Goal: Task Accomplishment & Management: Complete application form

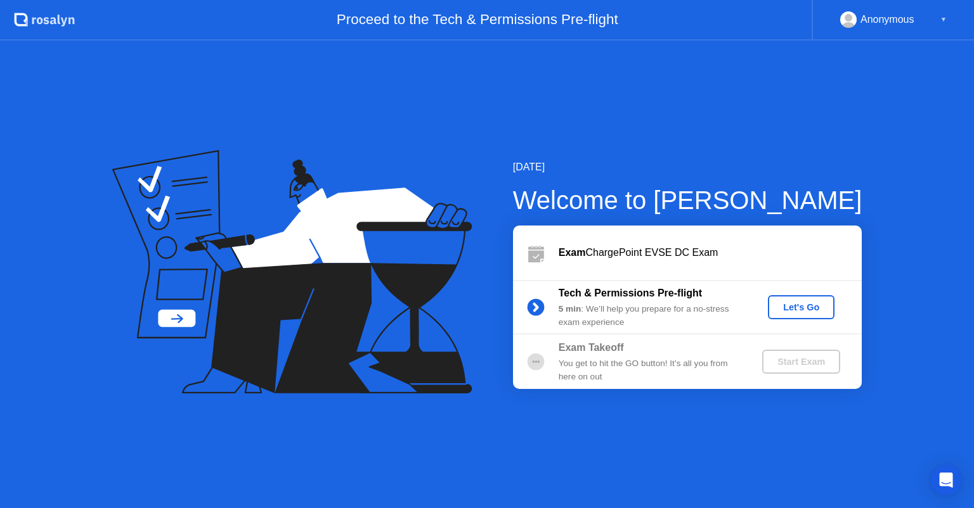
click at [799, 304] on div "Let's Go" at bounding box center [801, 307] width 56 height 10
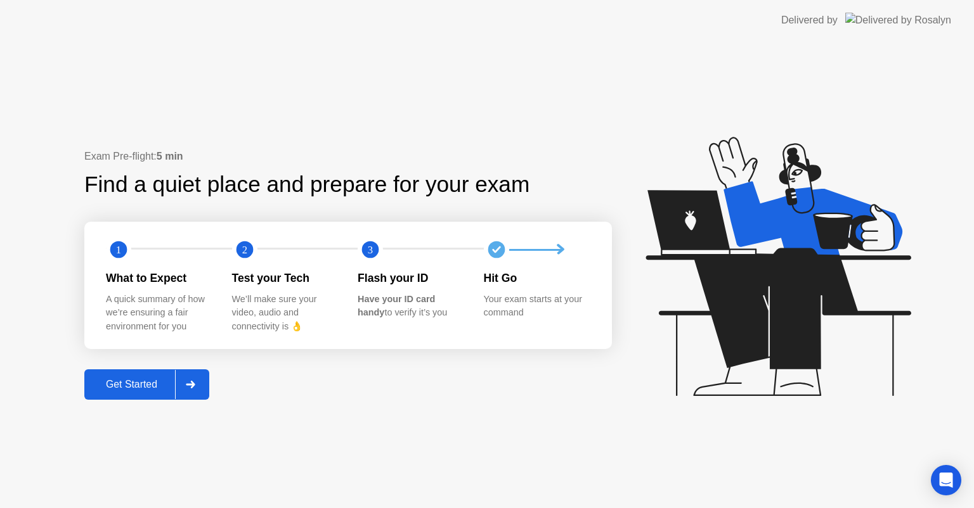
click at [152, 373] on button "Get Started" at bounding box center [146, 385] width 125 height 30
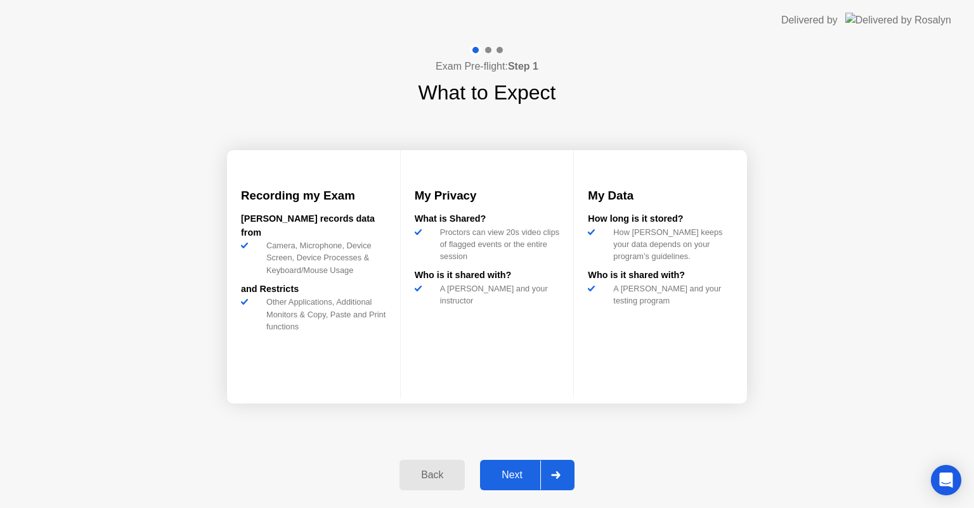
click at [491, 472] on div "Next" at bounding box center [512, 475] width 56 height 11
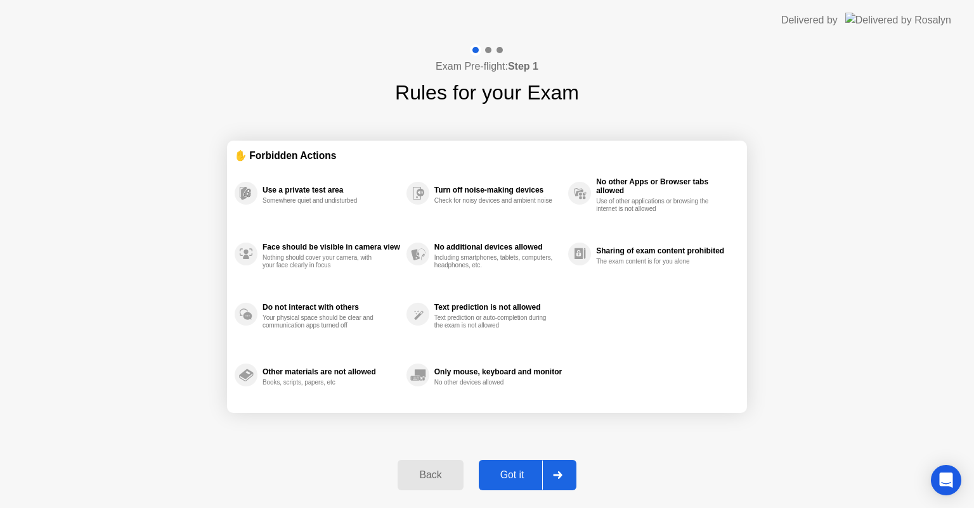
click at [492, 470] on div "Got it" at bounding box center [512, 475] width 60 height 11
select select "**********"
select select "*******"
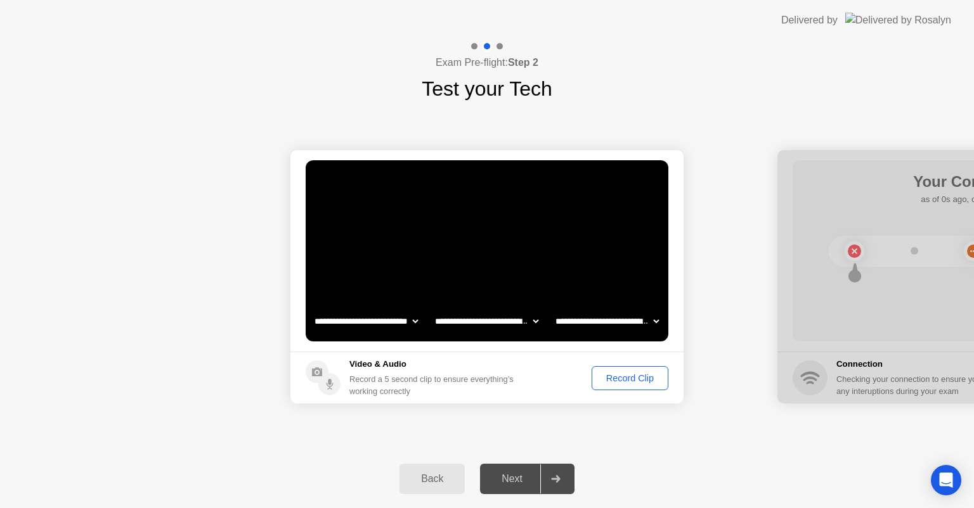
click at [514, 485] on div "Next" at bounding box center [512, 479] width 56 height 11
click at [623, 375] on div "Record Clip" at bounding box center [630, 378] width 68 height 10
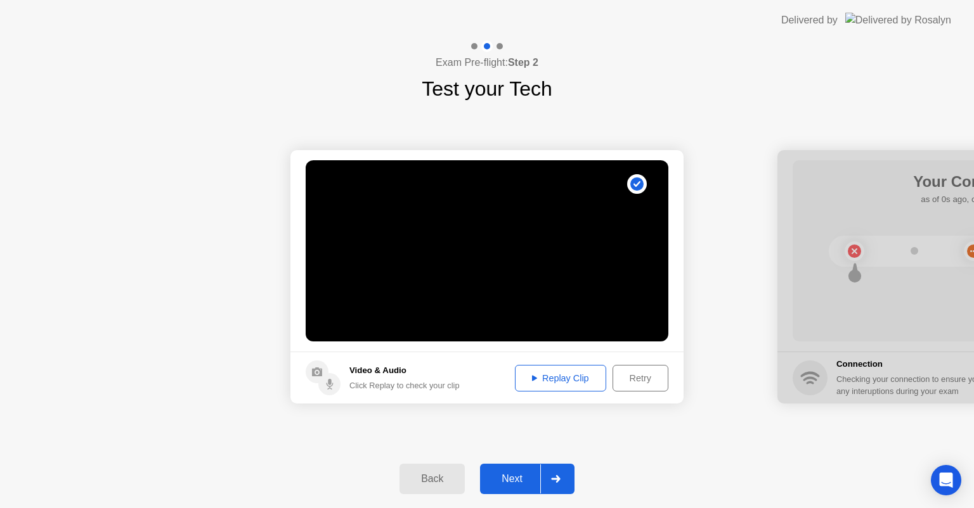
click at [581, 370] on button "Replay Clip" at bounding box center [560, 378] width 91 height 27
click at [512, 474] on div "Next" at bounding box center [512, 479] width 56 height 11
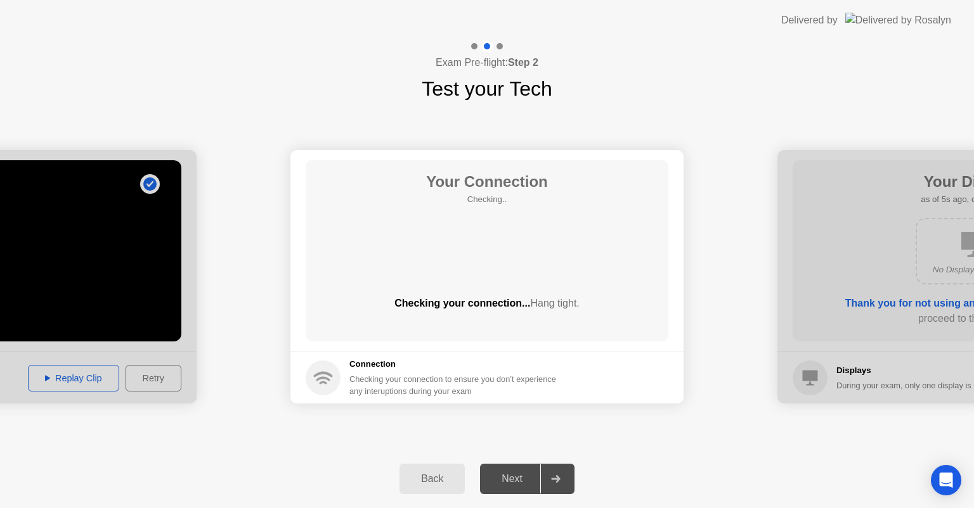
click at [512, 474] on div "Next" at bounding box center [512, 479] width 56 height 11
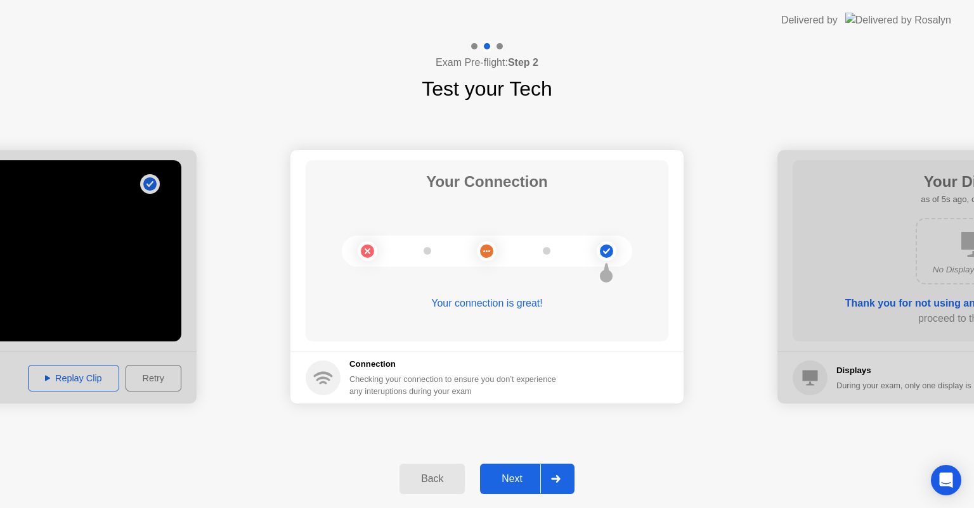
click at [512, 474] on div "Next" at bounding box center [512, 479] width 56 height 11
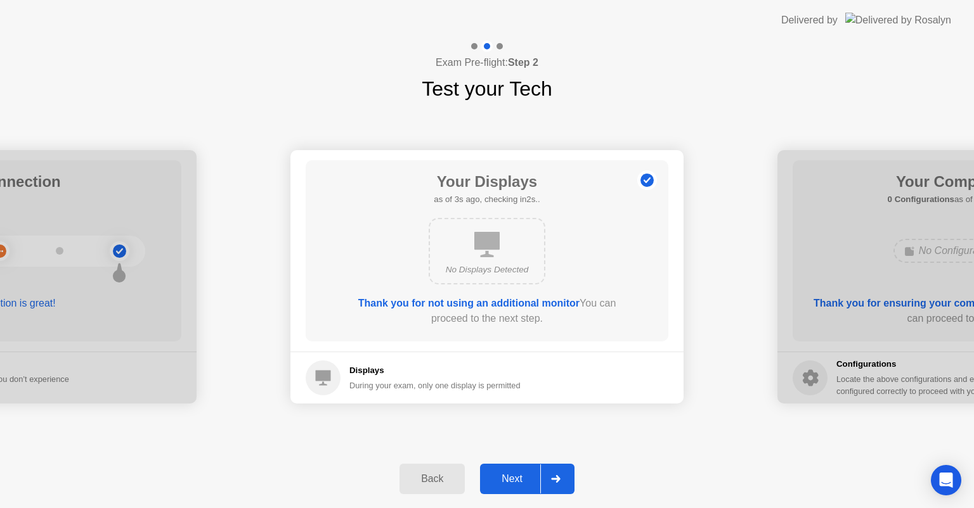
click at [512, 474] on div "Next" at bounding box center [512, 479] width 56 height 11
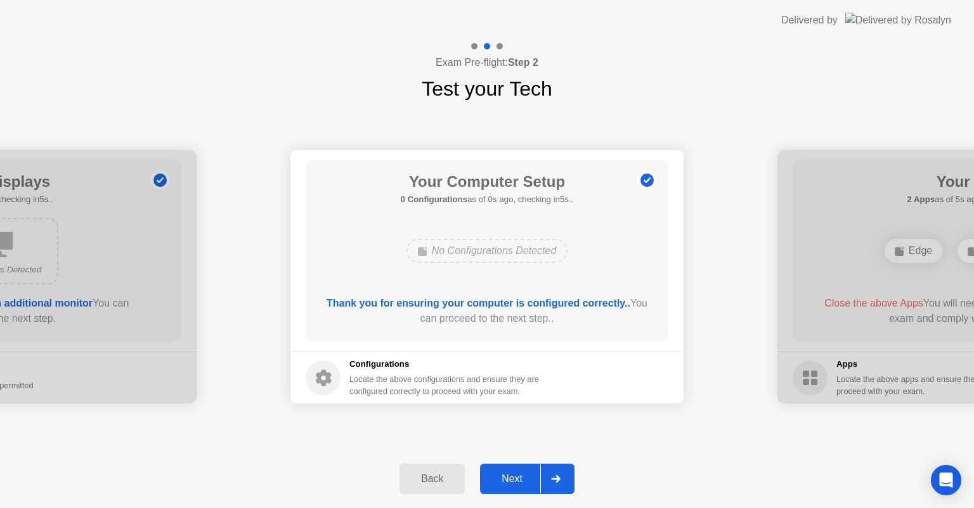
click at [507, 474] on div "Next" at bounding box center [512, 479] width 56 height 11
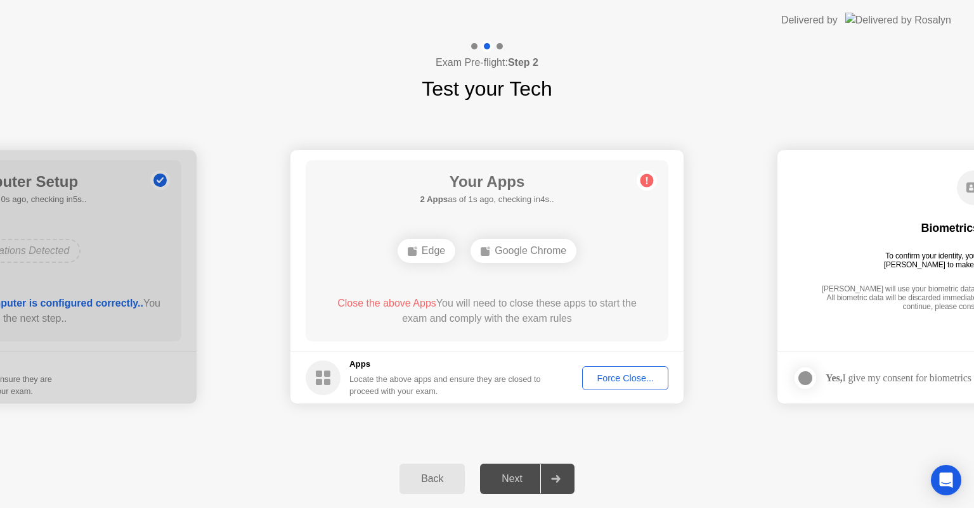
click at [602, 376] on div "Force Close..." at bounding box center [624, 378] width 77 height 10
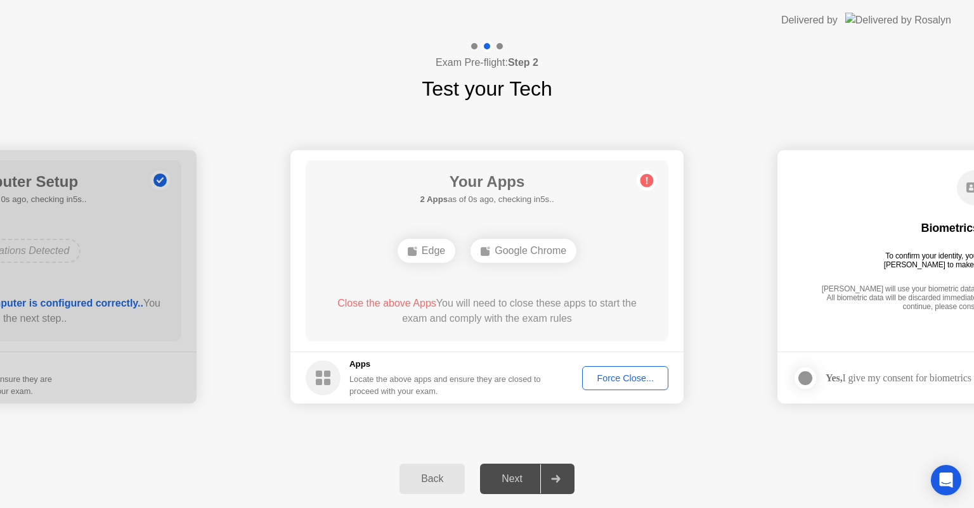
click at [434, 252] on div "Edge" at bounding box center [426, 251] width 58 height 24
click at [602, 356] on footer "Apps Locate the above apps and ensure they are closed to proceed with your exam…" at bounding box center [486, 378] width 393 height 52
click at [592, 245] on div "Edge Google Chrome" at bounding box center [482, 246] width 290 height 34
click at [503, 249] on div "Google Chrome" at bounding box center [519, 247] width 106 height 24
click at [648, 371] on div "Force Close..." at bounding box center [620, 373] width 77 height 10
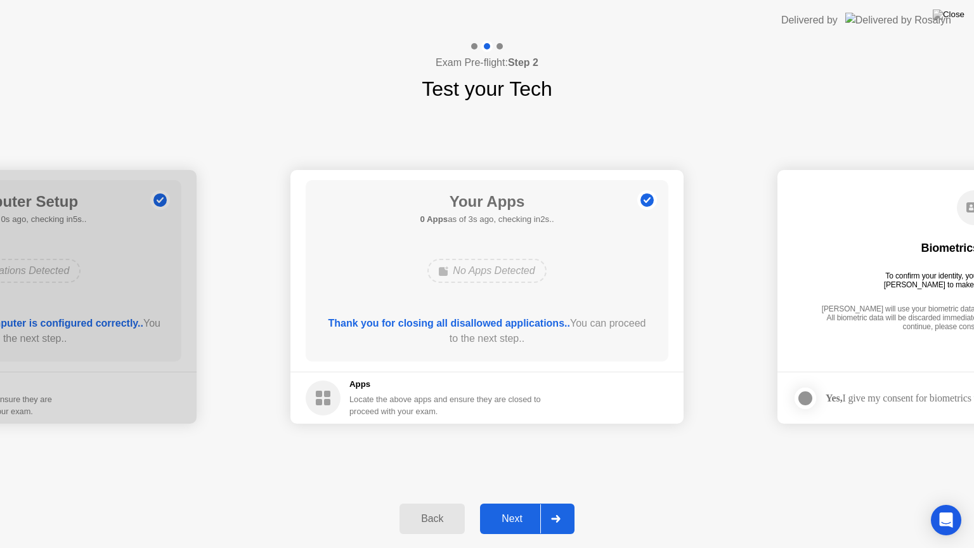
click at [503, 508] on div "Next" at bounding box center [512, 518] width 56 height 11
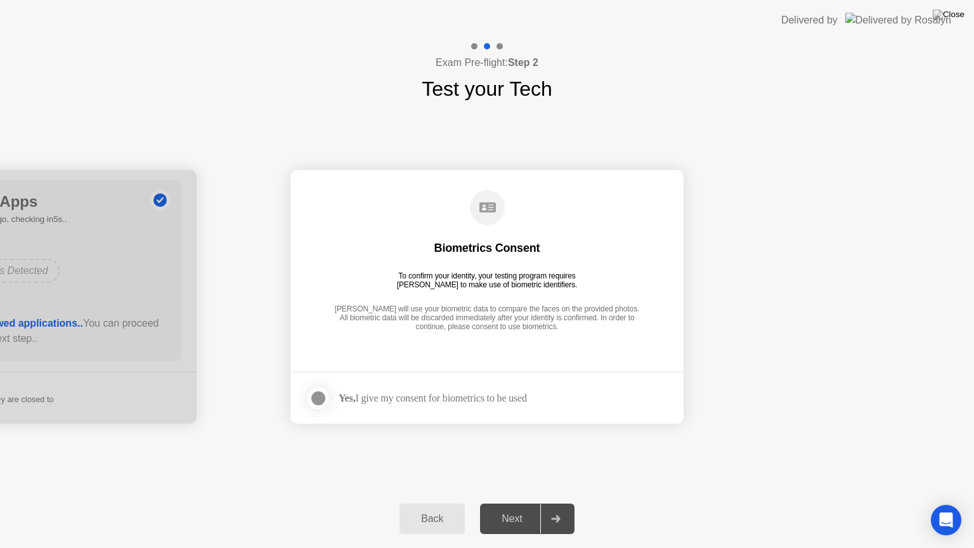
click at [507, 508] on div "Next" at bounding box center [512, 518] width 56 height 11
click at [314, 402] on div at bounding box center [318, 398] width 15 height 15
click at [501, 508] on button "Next" at bounding box center [527, 518] width 94 height 30
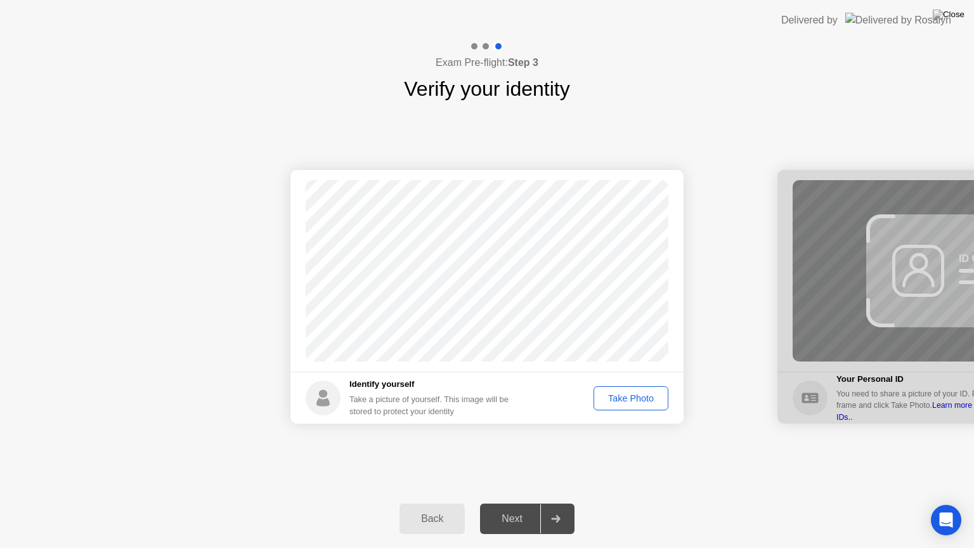
click at [622, 403] on div "Take Photo" at bounding box center [631, 398] width 66 height 10
click at [626, 403] on div "Retake" at bounding box center [638, 398] width 49 height 10
click at [626, 403] on div "Take Photo" at bounding box center [631, 398] width 66 height 10
click at [626, 403] on div "Retake" at bounding box center [638, 398] width 49 height 10
click at [626, 403] on div "Take Photo" at bounding box center [631, 398] width 66 height 10
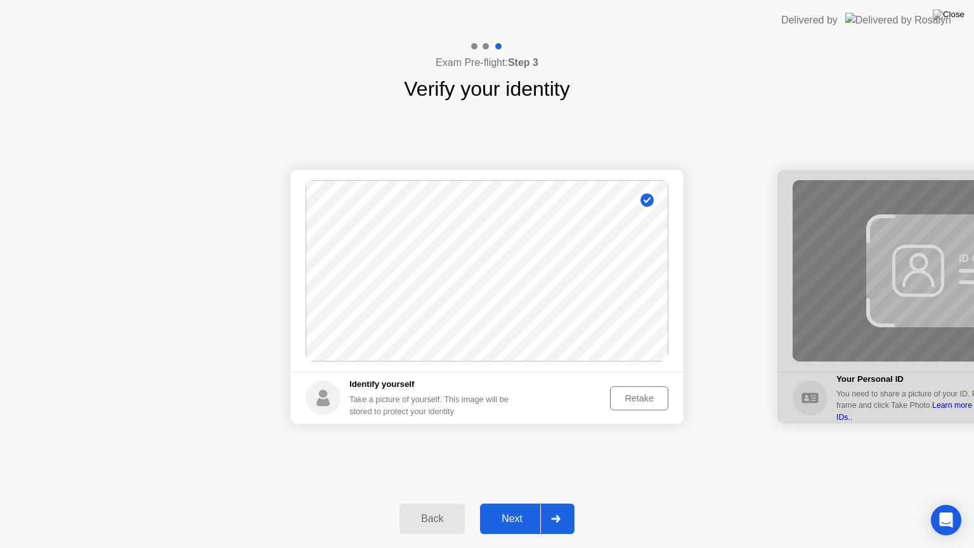
click at [630, 397] on div "Retake" at bounding box center [638, 398] width 49 height 10
click at [631, 390] on button "Take Photo" at bounding box center [630, 398] width 75 height 24
click at [520, 508] on div "Next" at bounding box center [512, 518] width 56 height 11
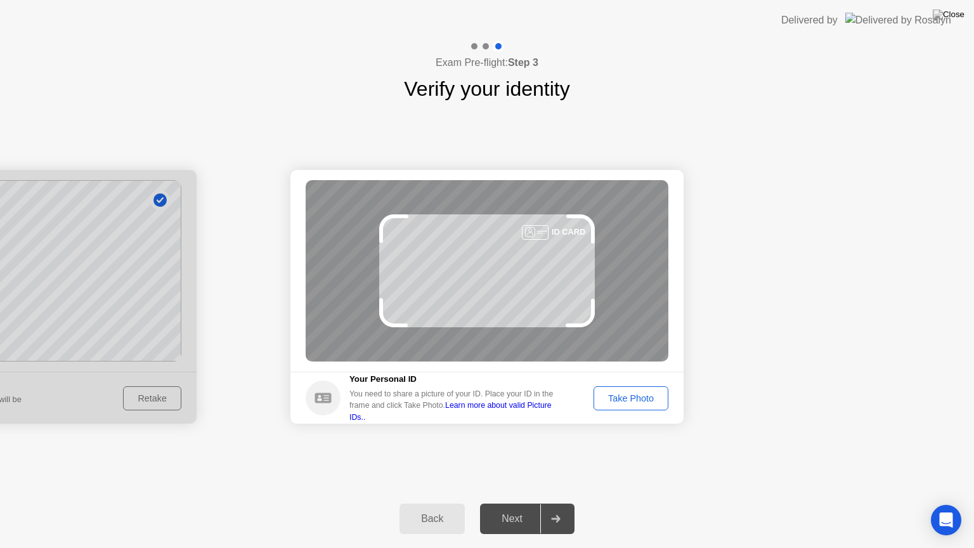
click at [520, 508] on div "Next" at bounding box center [512, 518] width 56 height 11
click at [619, 394] on div "Take Photo" at bounding box center [631, 398] width 66 height 10
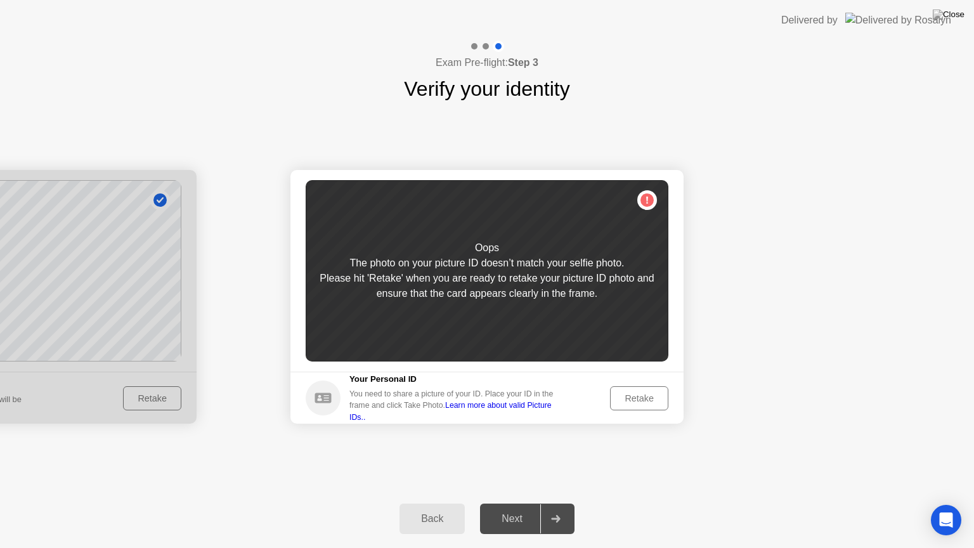
click at [140, 396] on div at bounding box center [-1, 297] width 393 height 254
click at [432, 508] on div "Back" at bounding box center [432, 518] width 58 height 11
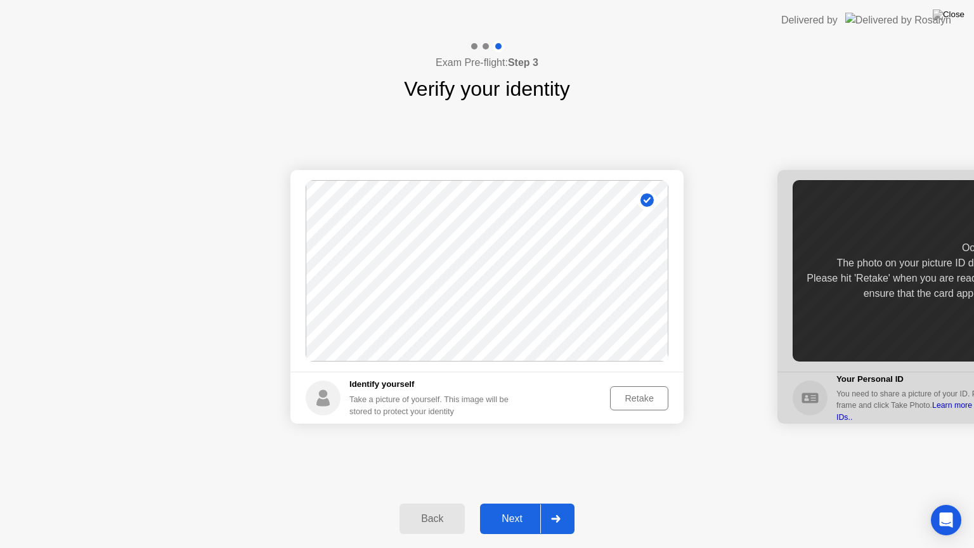
click at [639, 397] on div "Retake" at bounding box center [638, 398] width 49 height 10
click at [639, 397] on div "Take Photo" at bounding box center [631, 398] width 66 height 10
click at [639, 397] on div "Retake" at bounding box center [638, 398] width 49 height 10
click at [639, 397] on div "Take Photo" at bounding box center [631, 398] width 66 height 10
click at [525, 508] on button "Next" at bounding box center [527, 518] width 94 height 30
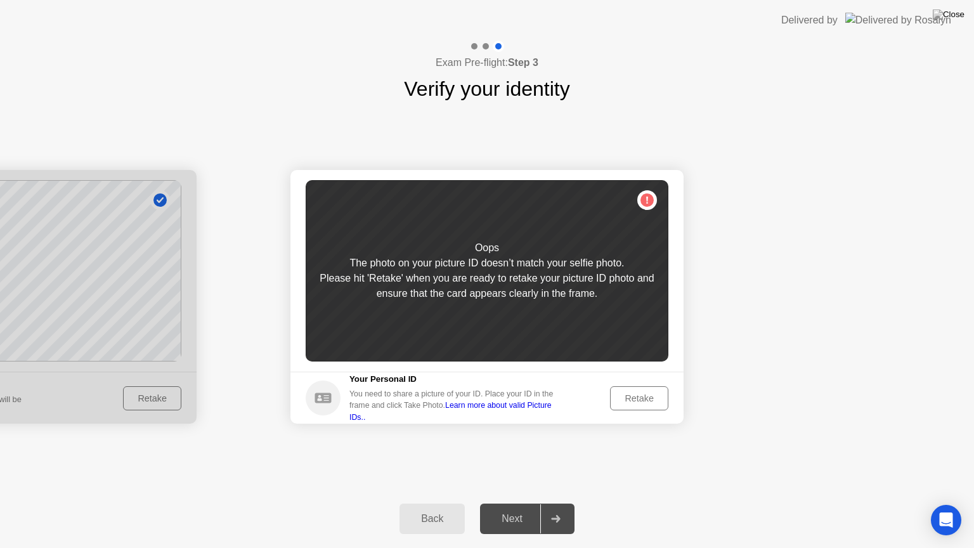
click at [651, 403] on div "Retake" at bounding box center [638, 398] width 49 height 10
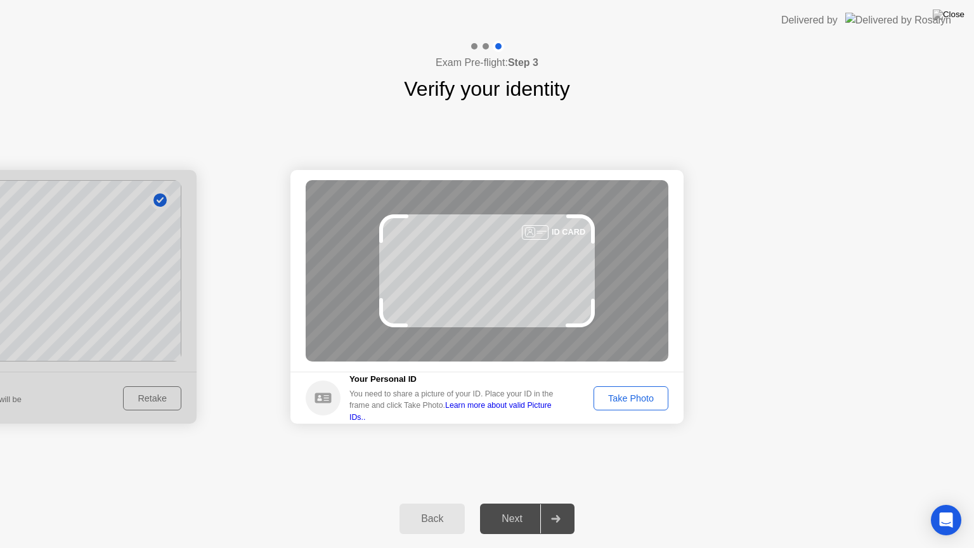
click at [658, 404] on button "Take Photo" at bounding box center [630, 398] width 75 height 24
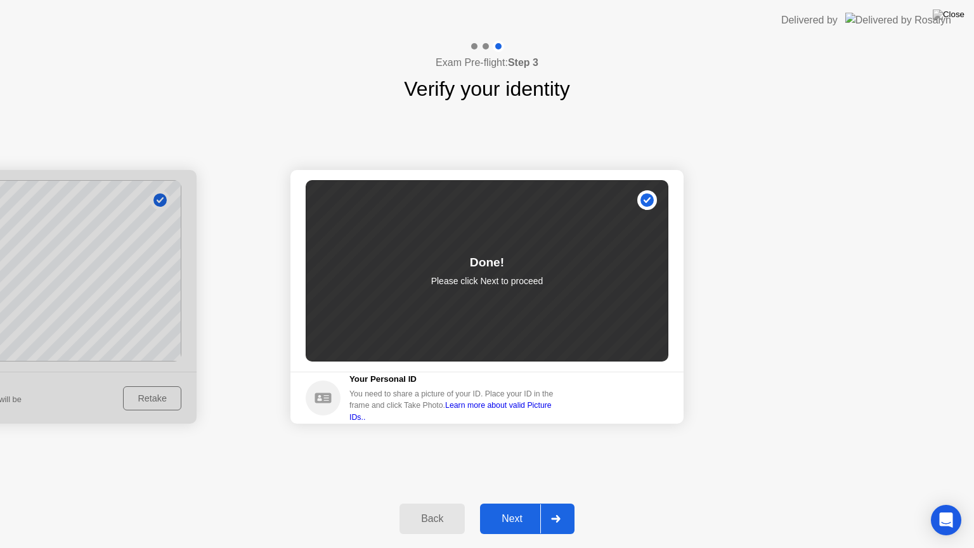
click at [517, 508] on div "Next" at bounding box center [512, 518] width 56 height 11
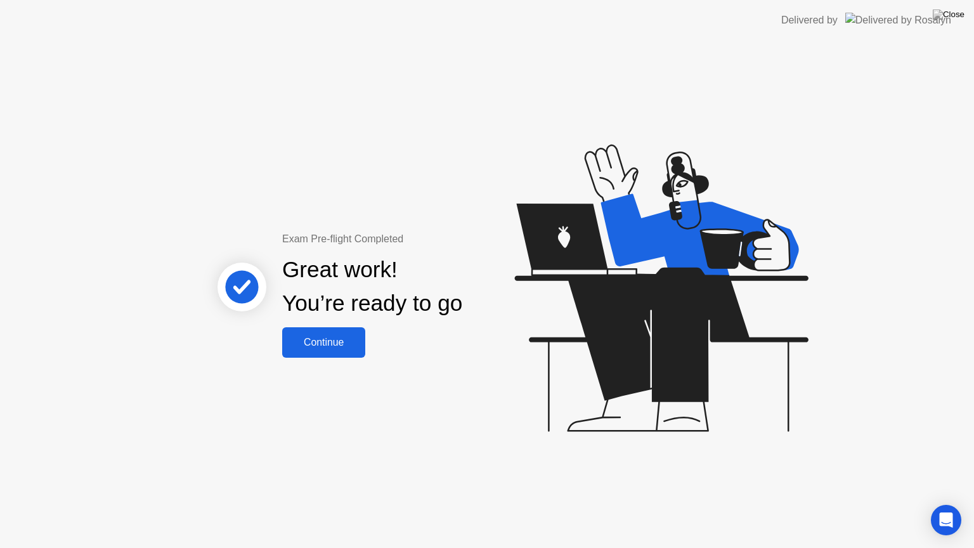
click at [325, 342] on div "Continue" at bounding box center [323, 342] width 75 height 11
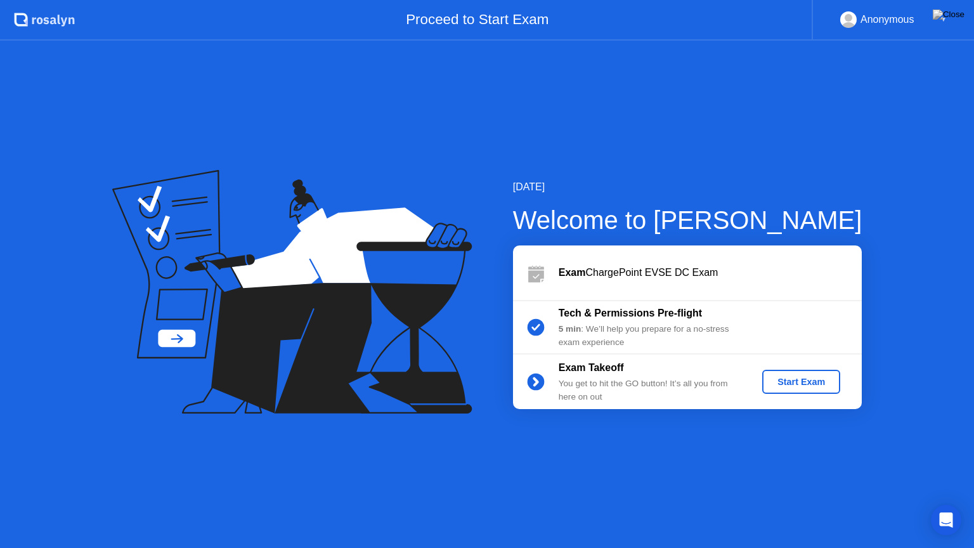
click at [798, 382] on div "Start Exam" at bounding box center [801, 382] width 68 height 10
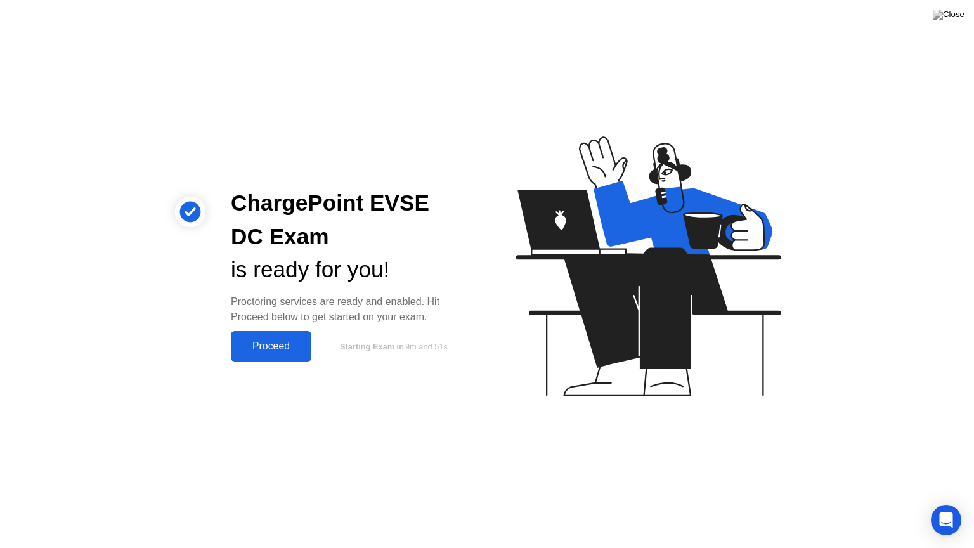
click at [279, 349] on div "Proceed" at bounding box center [271, 345] width 73 height 11
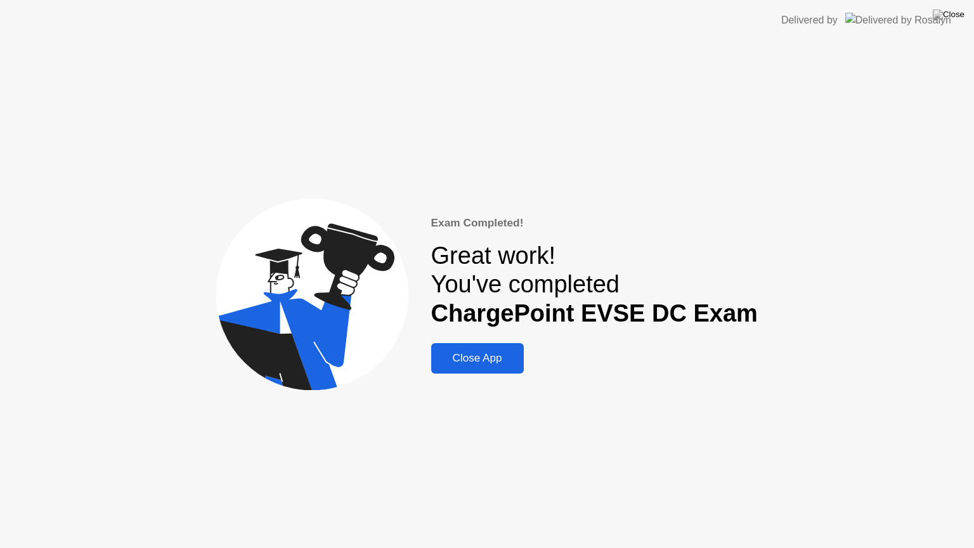
click at [499, 352] on div "Close App" at bounding box center [477, 358] width 85 height 13
